Goal: Information Seeking & Learning: Check status

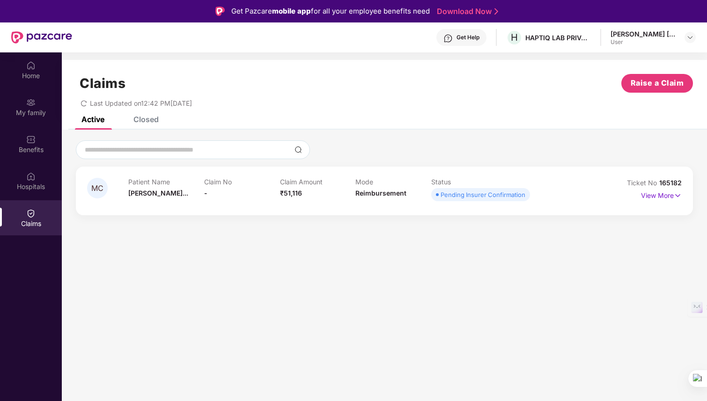
scroll to position [52, 0]
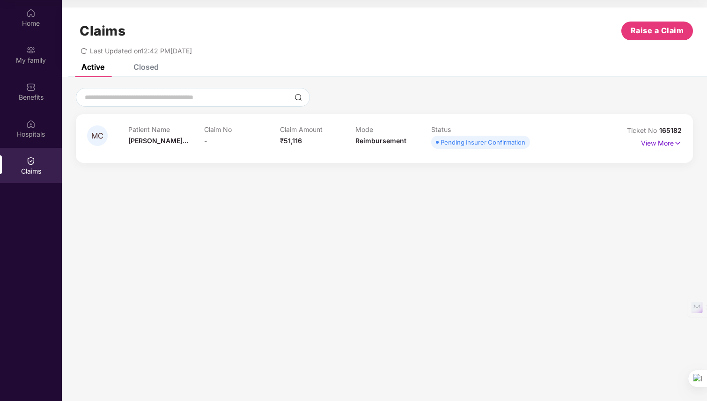
click at [86, 50] on icon "redo" at bounding box center [84, 51] width 7 height 7
click at [655, 145] on p "View More" at bounding box center [661, 142] width 41 height 13
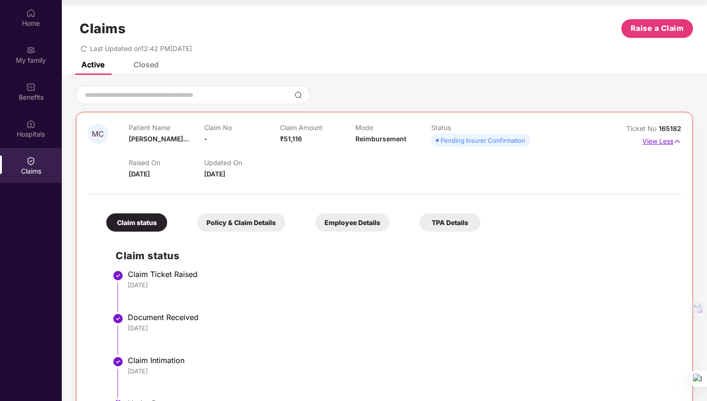
scroll to position [0, 0]
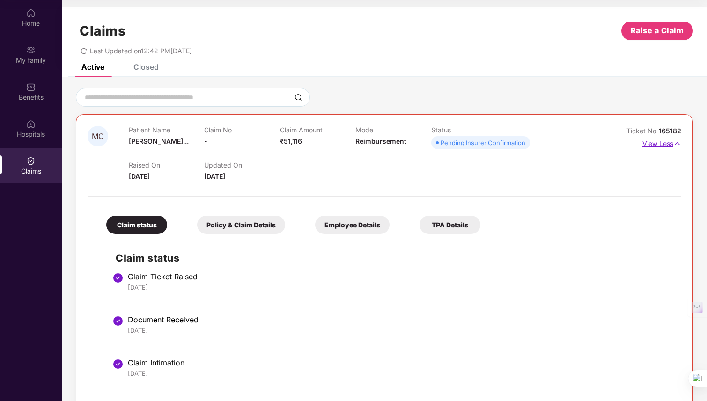
click at [655, 145] on p "View Less" at bounding box center [661, 142] width 39 height 13
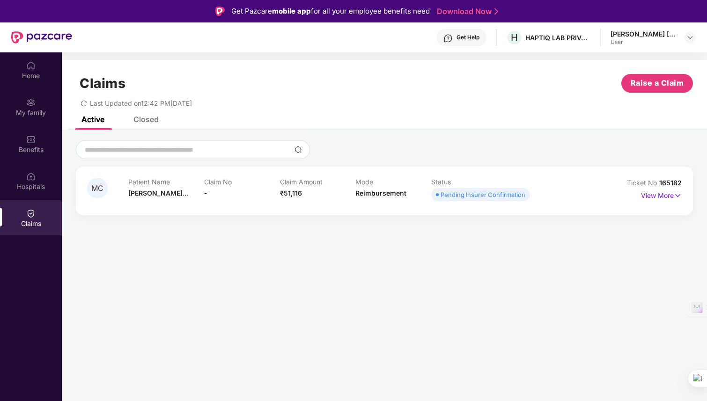
click at [81, 102] on icon "redo" at bounding box center [84, 103] width 7 height 7
click at [37, 72] on div "Home" at bounding box center [31, 75] width 62 height 9
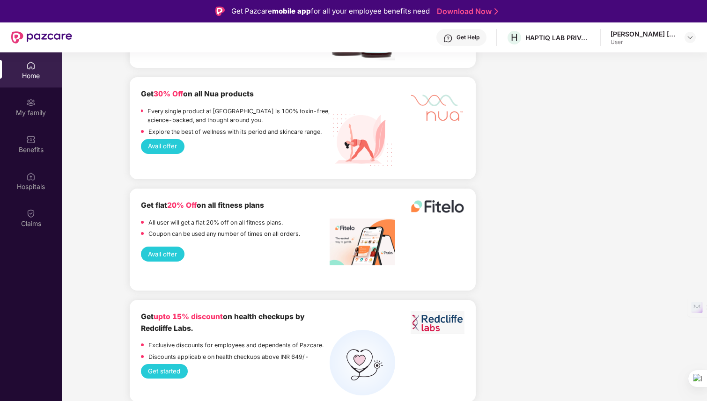
scroll to position [1829, 0]
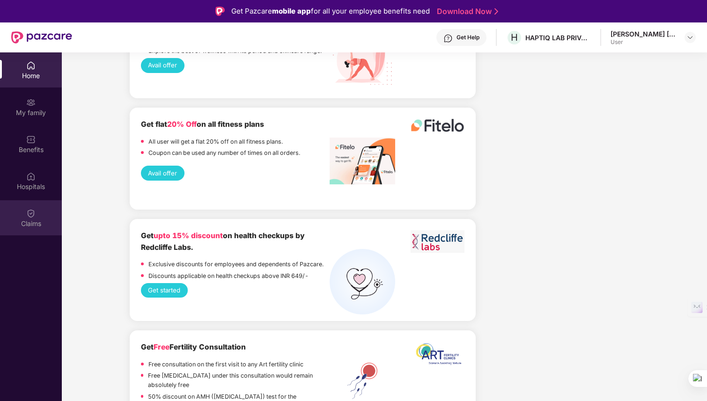
click at [36, 215] on div "Claims" at bounding box center [31, 217] width 62 height 35
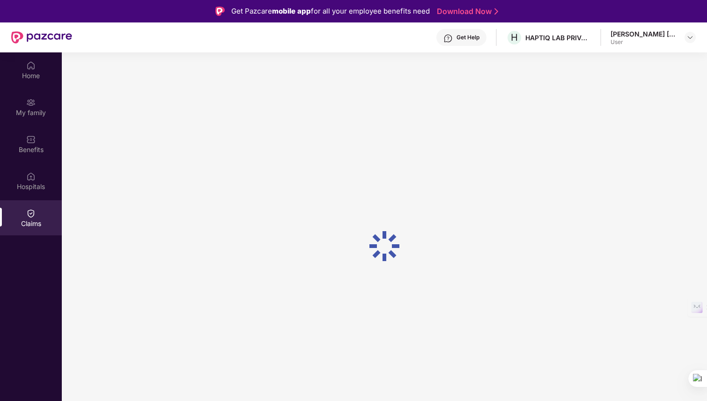
scroll to position [0, 0]
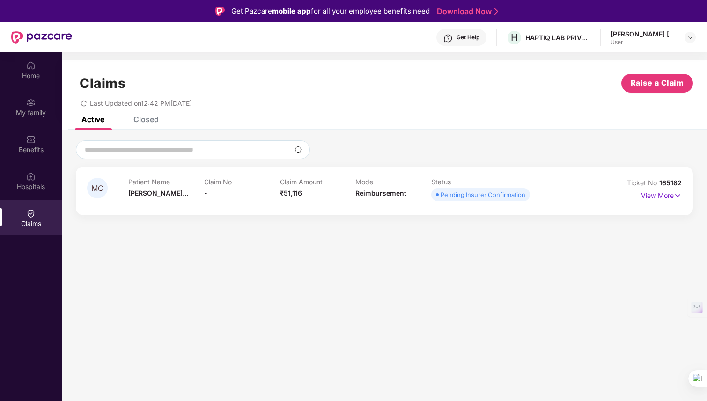
click at [626, 37] on div "[PERSON_NAME] [PERSON_NAME] Chandarki" at bounding box center [643, 33] width 66 height 9
click at [688, 37] on img at bounding box center [689, 37] width 7 height 7
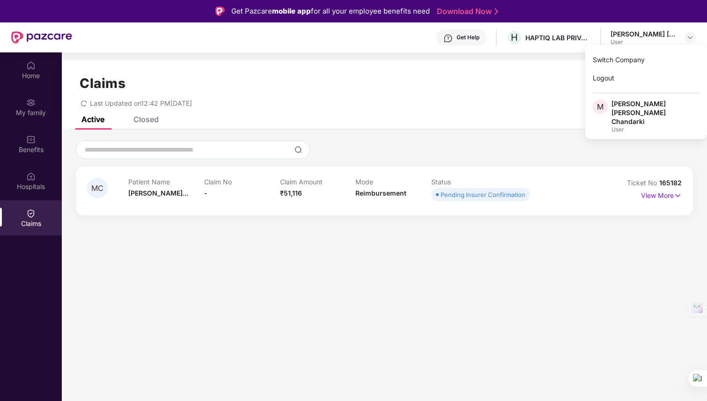
click at [491, 126] on div "Active Closed" at bounding box center [384, 123] width 645 height 13
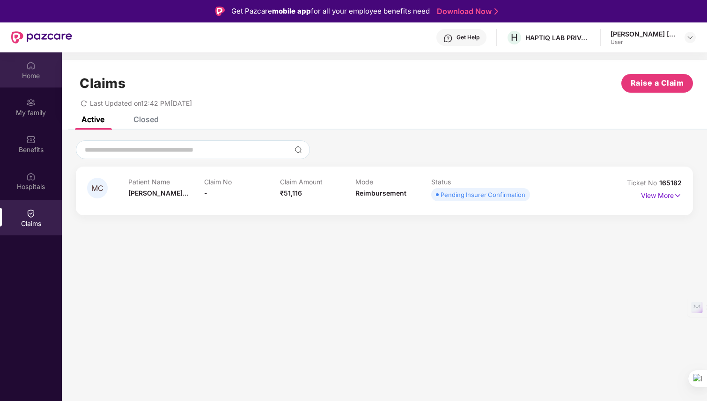
click at [21, 80] on div "Home" at bounding box center [31, 75] width 62 height 9
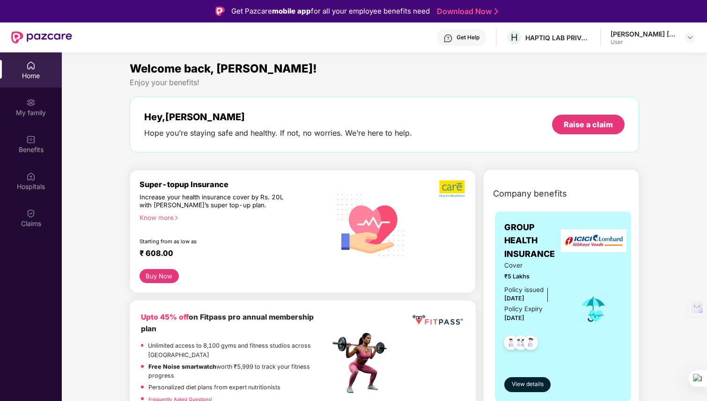
scroll to position [19, 0]
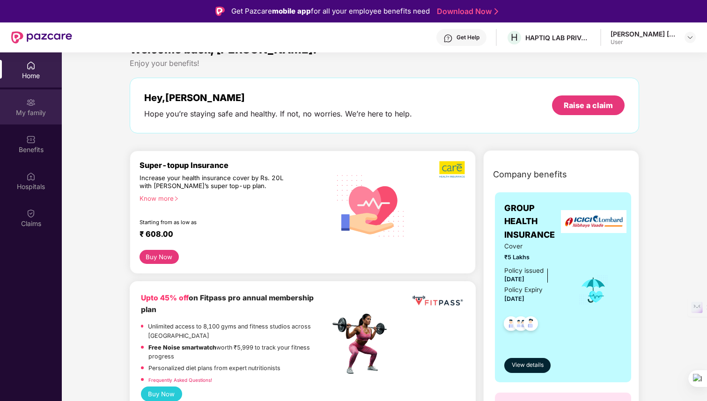
click at [42, 113] on div "My family" at bounding box center [31, 112] width 62 height 9
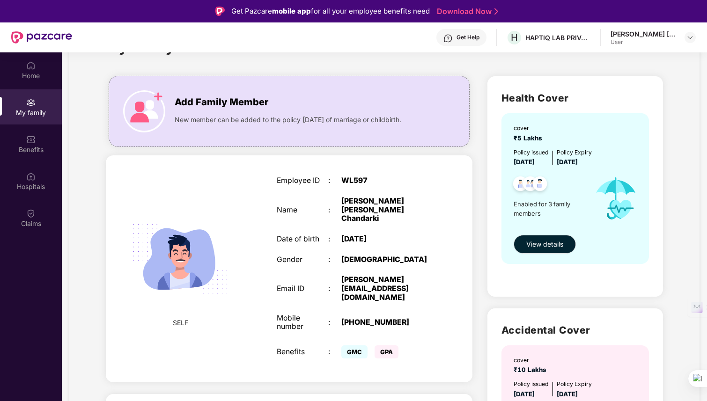
scroll to position [35, 0]
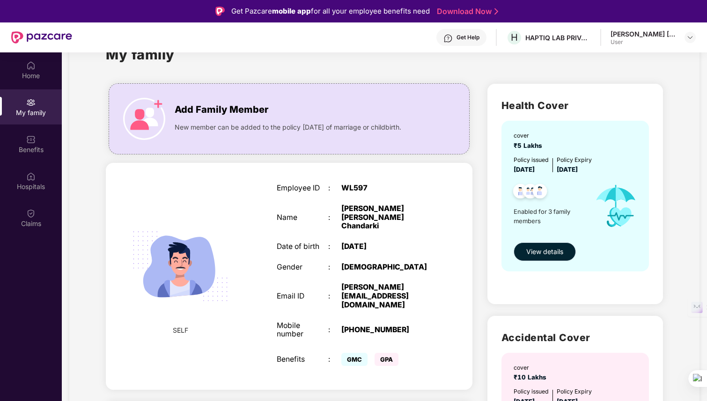
click at [558, 256] on span "View details" at bounding box center [544, 252] width 37 height 10
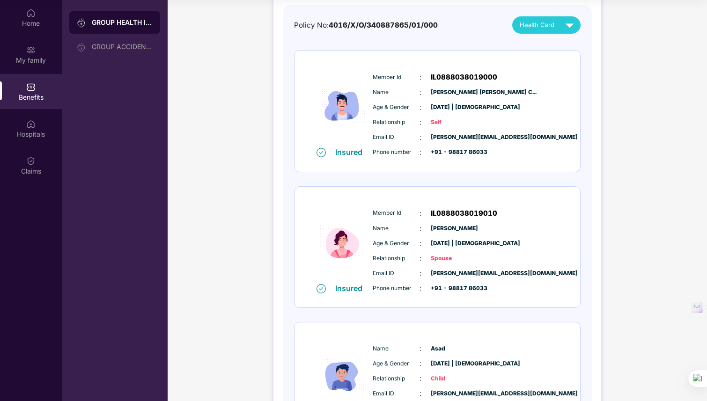
scroll to position [0, 0]
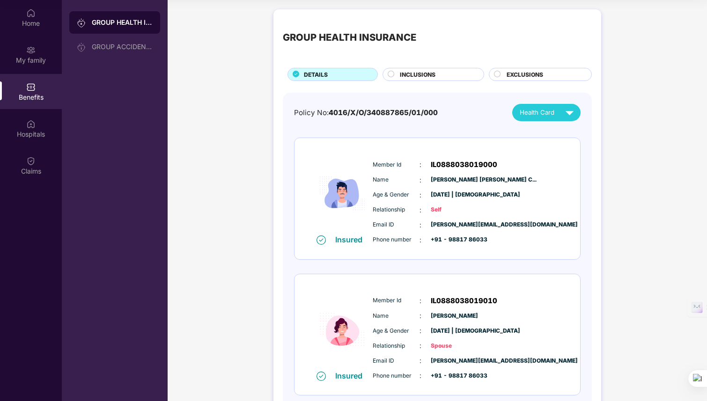
click at [464, 76] on div "INCLUSIONS" at bounding box center [437, 75] width 84 height 10
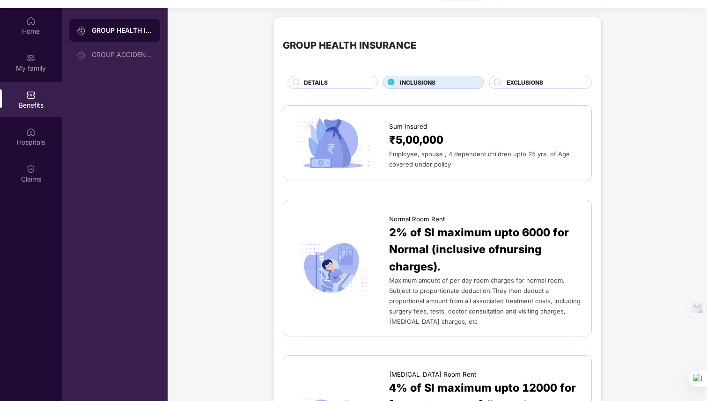
scroll to position [40, 0]
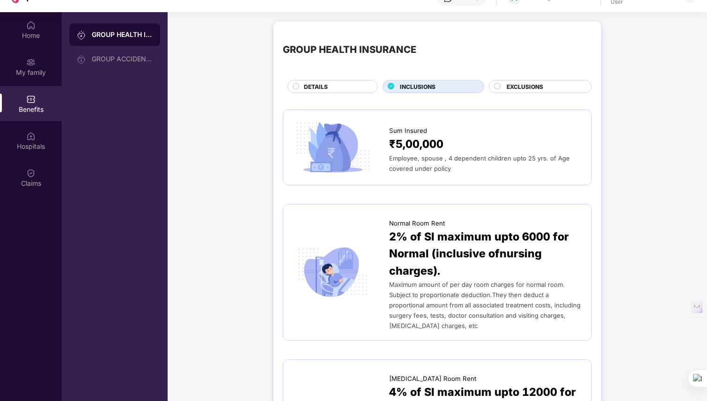
click at [330, 90] on div "DETAILS" at bounding box center [335, 87] width 73 height 10
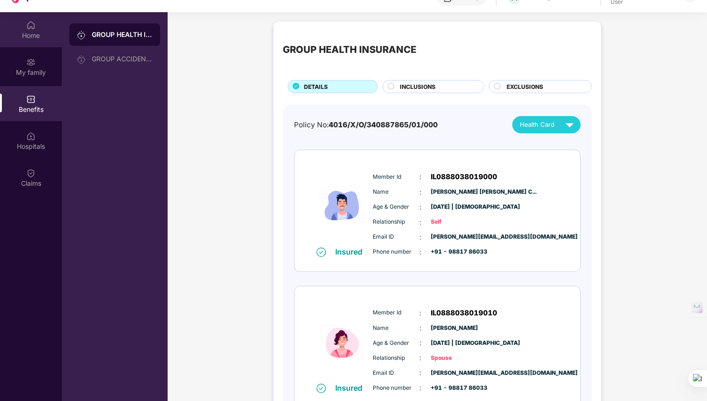
click at [25, 32] on div "Home" at bounding box center [31, 35] width 62 height 9
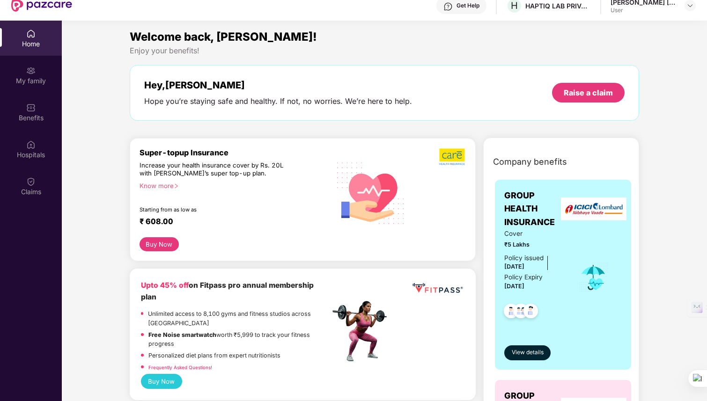
scroll to position [29, 0]
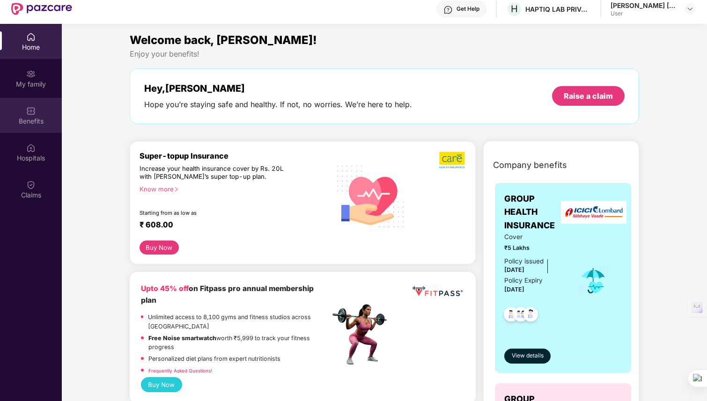
click at [35, 129] on div "Benefits" at bounding box center [31, 115] width 62 height 35
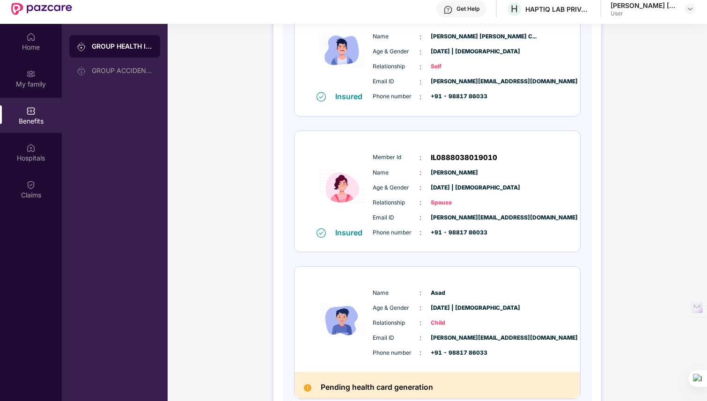
scroll to position [199, 0]
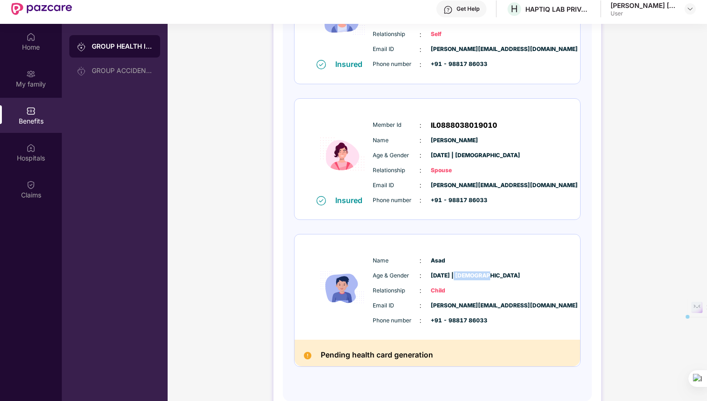
drag, startPoint x: 456, startPoint y: 276, endPoint x: 490, endPoint y: 279, distance: 33.9
click at [490, 279] on div "Age & Gender : [DATE] | [DEMOGRAPHIC_DATA]" at bounding box center [466, 276] width 186 height 10
click at [308, 358] on img at bounding box center [307, 355] width 7 height 7
click at [410, 362] on div "Pending health card generation" at bounding box center [436, 353] width 285 height 27
